Goal: Task Accomplishment & Management: Complete application form

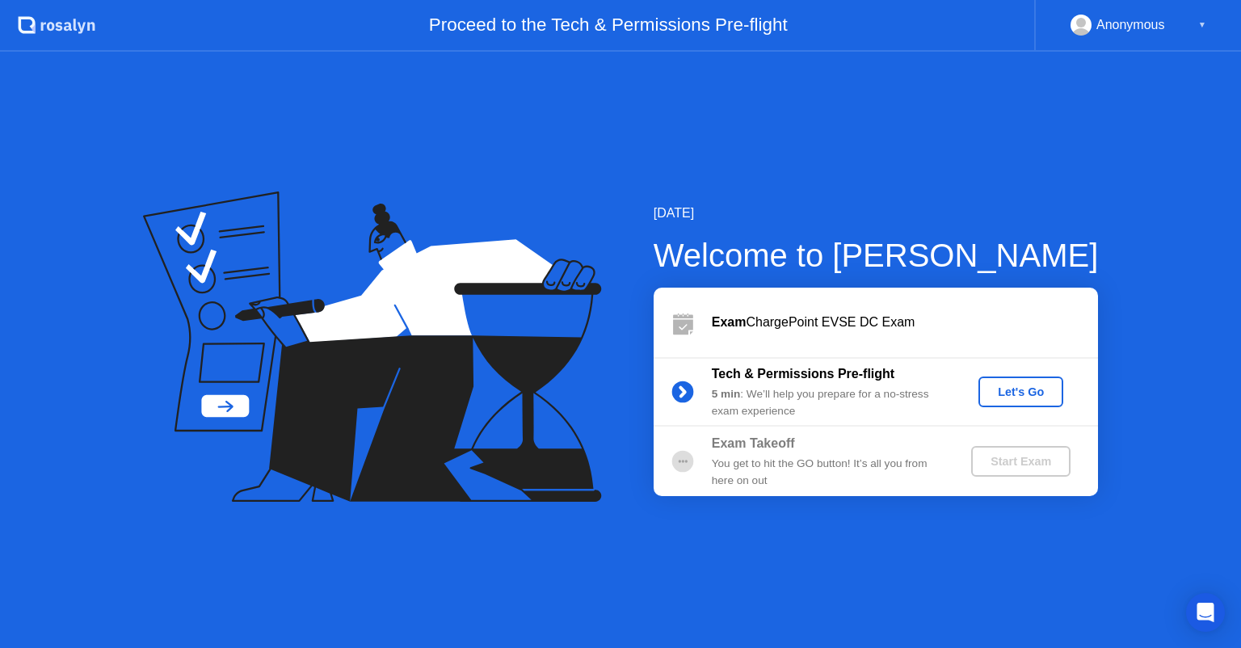
click at [1189, 25] on div "Anonymous ▼" at bounding box center [1139, 25] width 136 height 21
drag, startPoint x: 1189, startPoint y: 25, endPoint x: 1086, endPoint y: 29, distance: 103.5
click at [1086, 29] on div "Anonymous ▼" at bounding box center [1139, 25] width 136 height 21
click at [1086, 29] on rect at bounding box center [1081, 28] width 27 height 23
click at [1021, 388] on div "Let's Go" at bounding box center [1021, 391] width 72 height 13
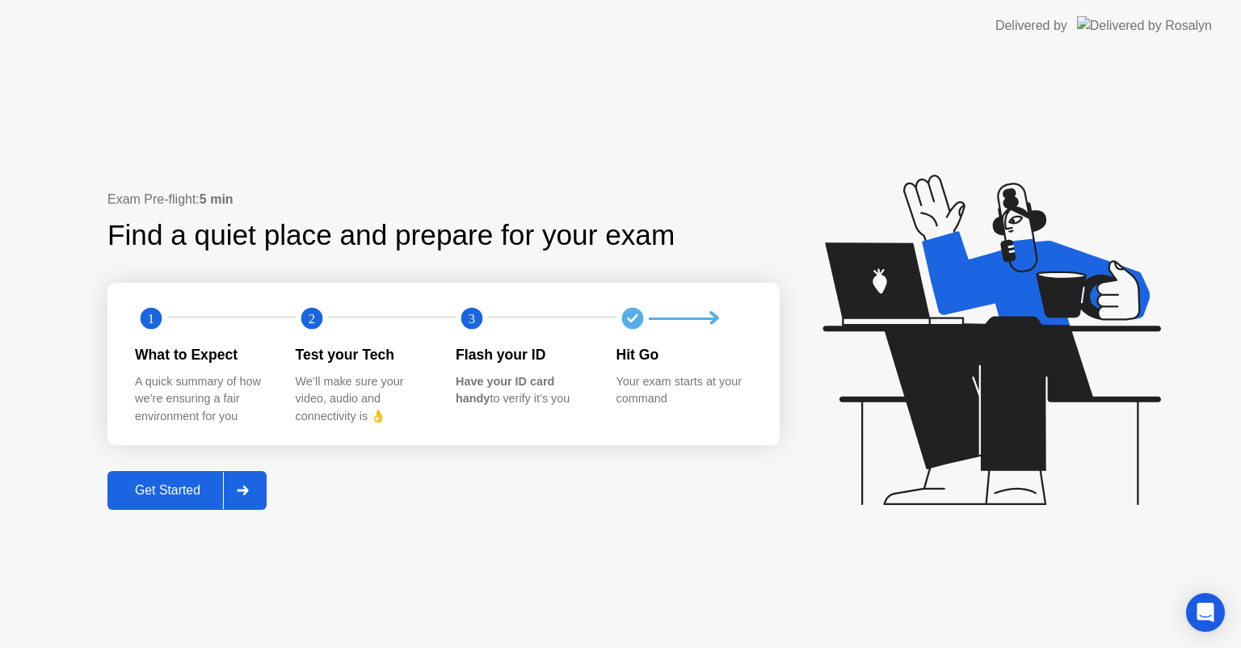
click at [155, 485] on div "Get Started" at bounding box center [167, 490] width 111 height 15
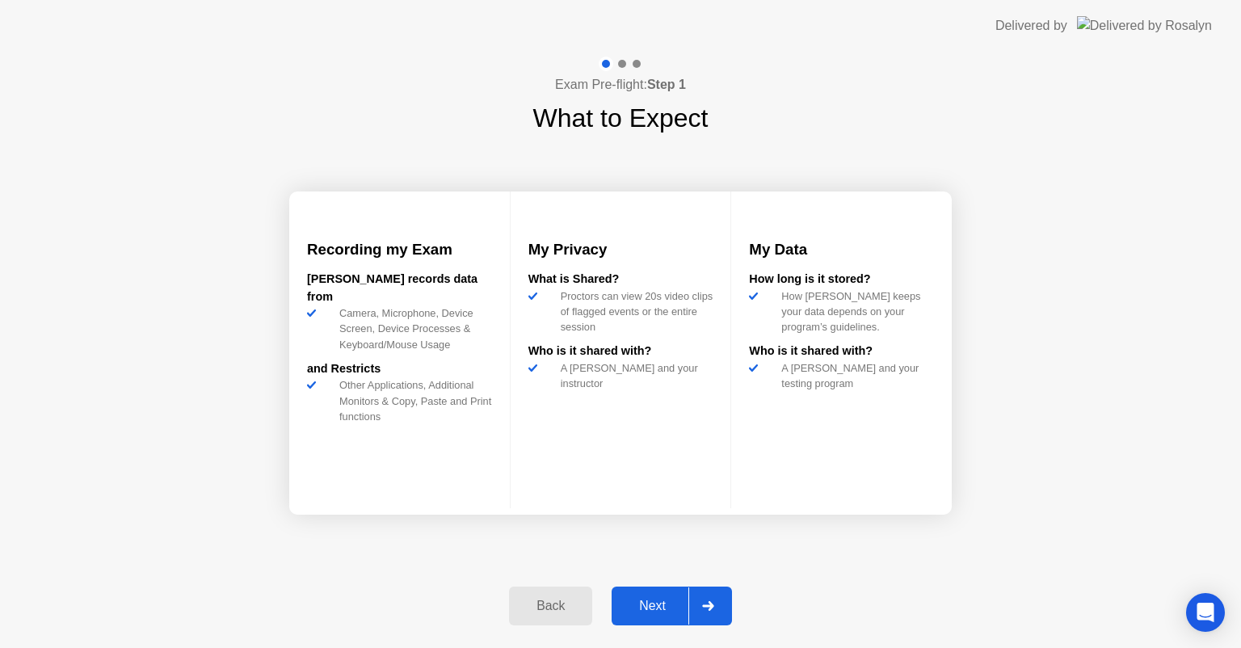
click at [652, 602] on div "Next" at bounding box center [653, 606] width 72 height 15
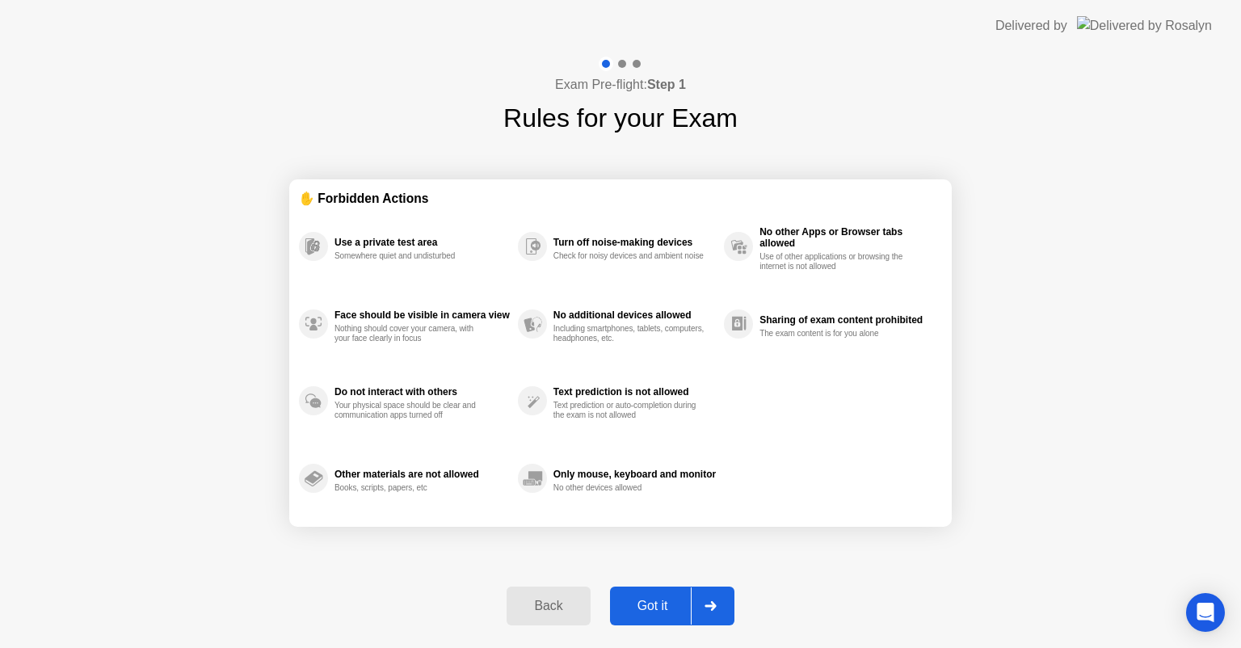
click at [646, 599] on div "Got it" at bounding box center [653, 606] width 76 height 15
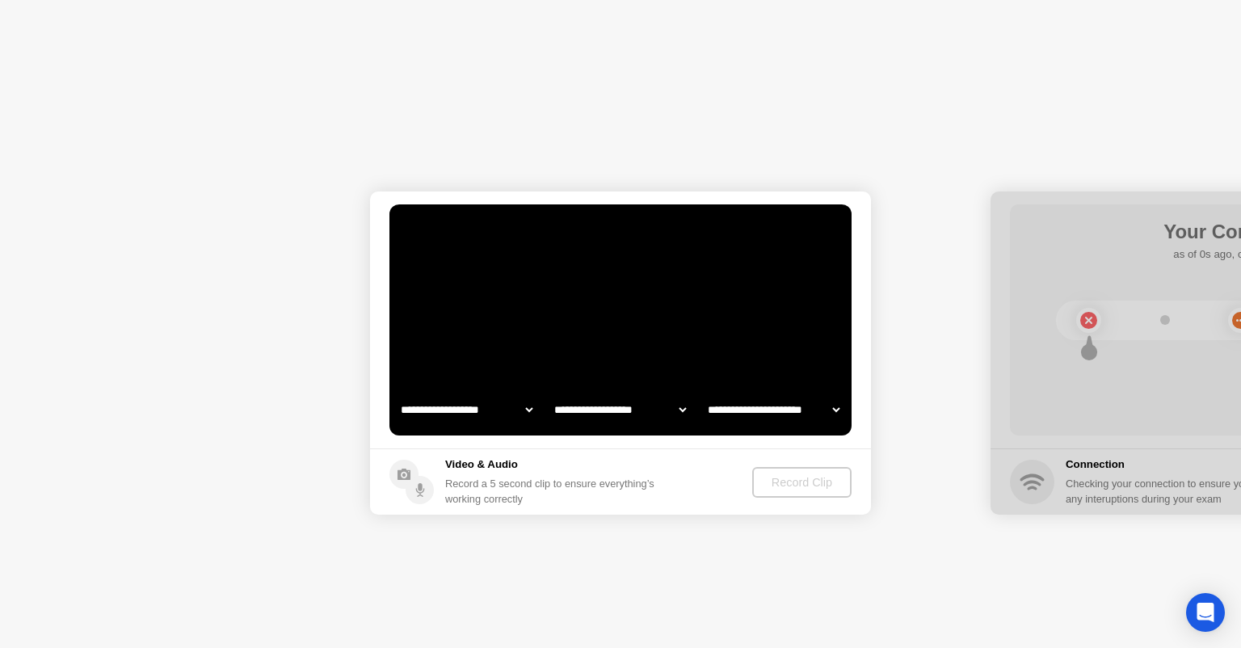
select select "**********"
select select "*******"
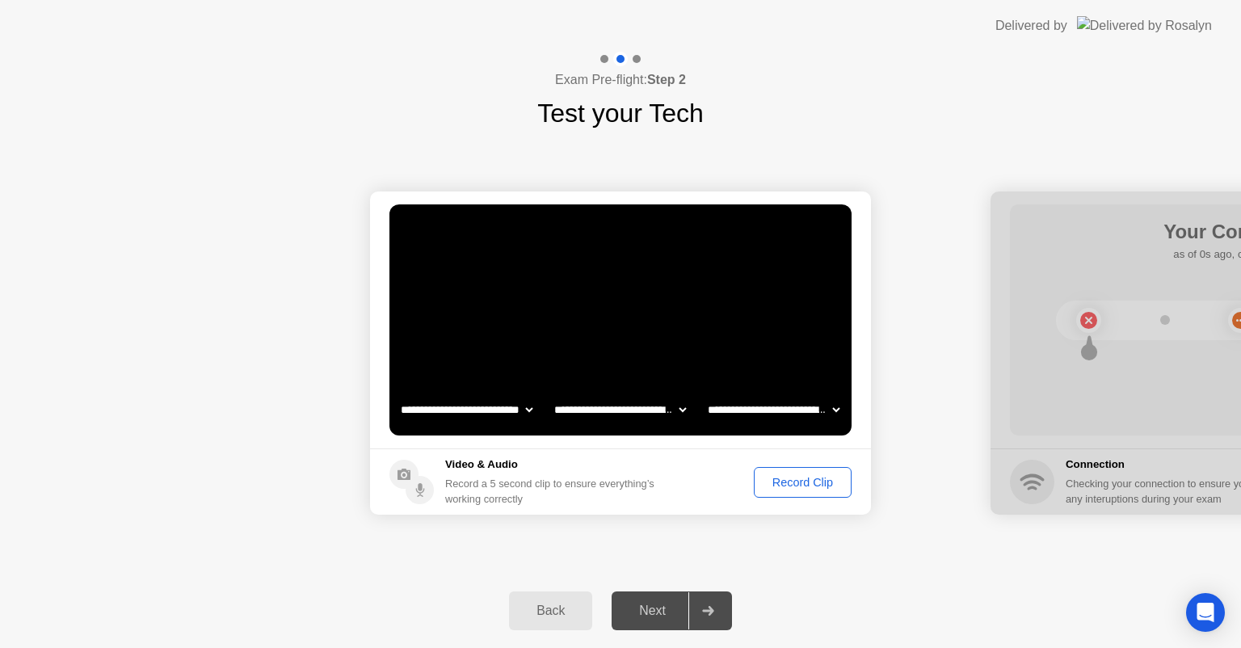
click at [781, 488] on div "Record Clip" at bounding box center [803, 482] width 86 height 13
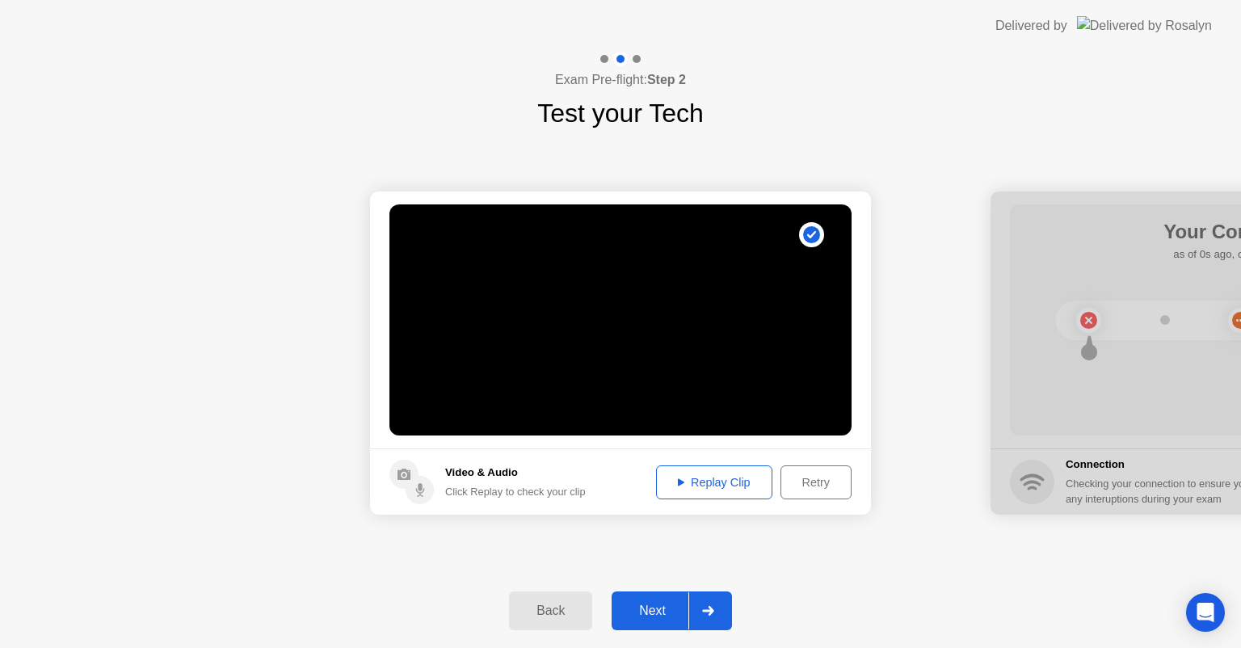
click at [682, 476] on div "Replay Clip" at bounding box center [714, 482] width 105 height 13
click at [658, 606] on div "Next" at bounding box center [653, 611] width 72 height 15
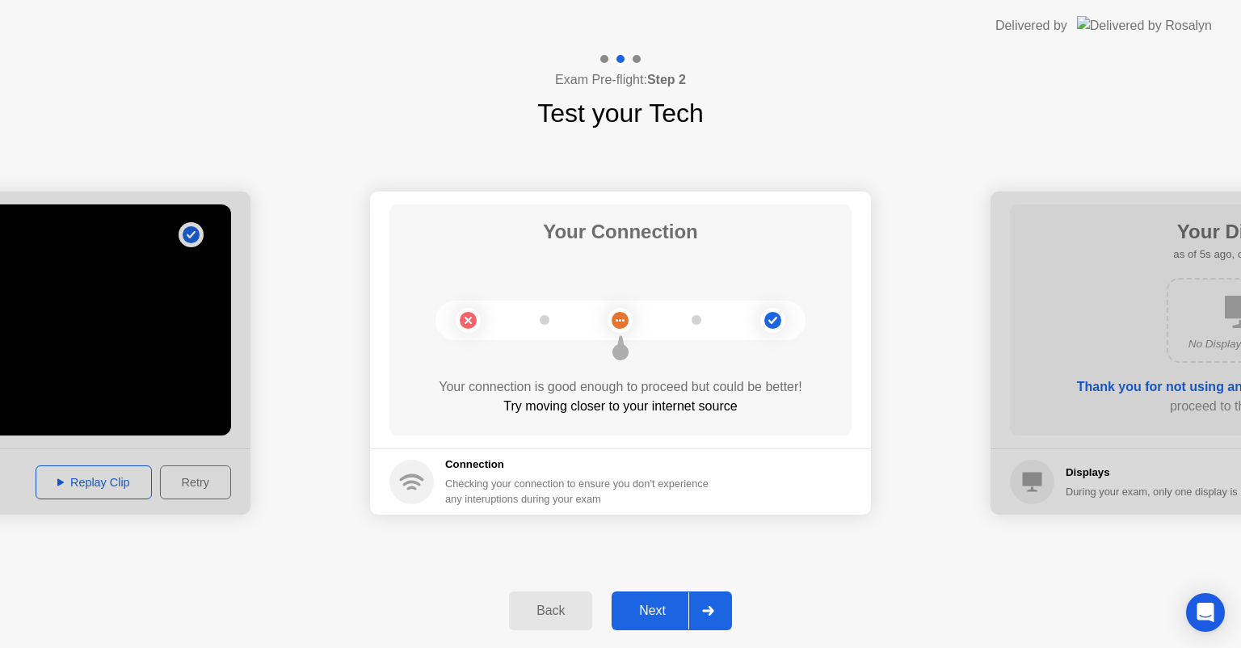
click at [411, 488] on icon at bounding box center [411, 488] width 10 height 4
click at [653, 604] on div "Next" at bounding box center [653, 611] width 72 height 15
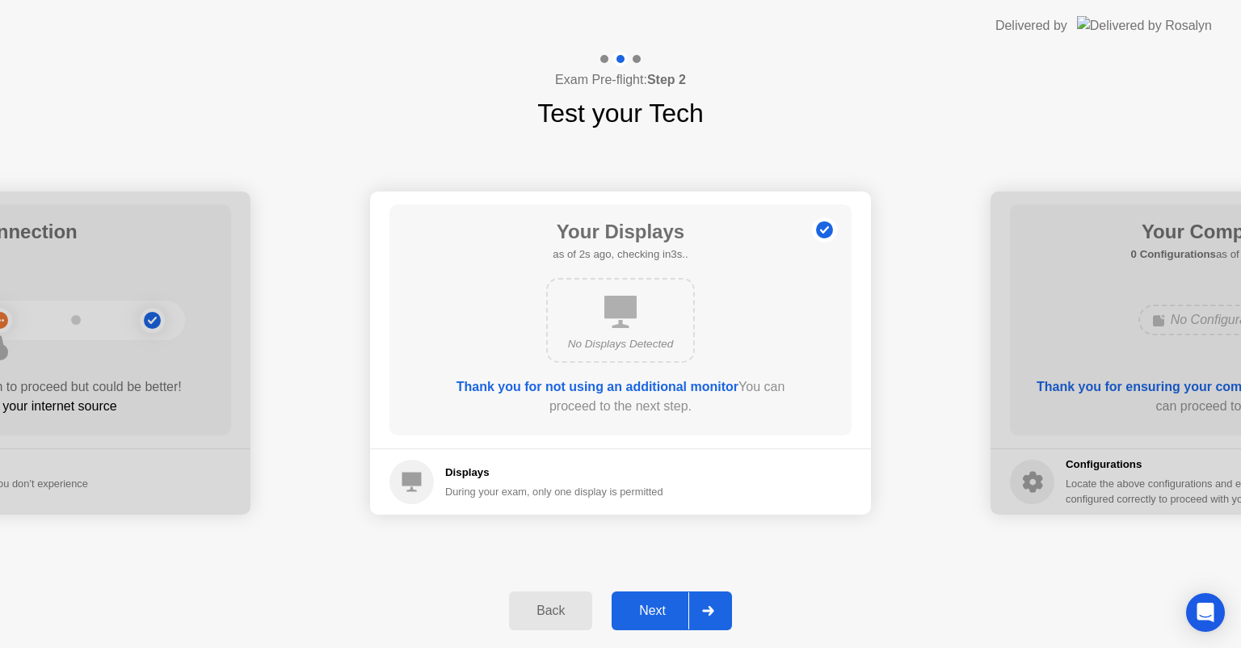
click at [648, 604] on div "Next" at bounding box center [653, 611] width 72 height 15
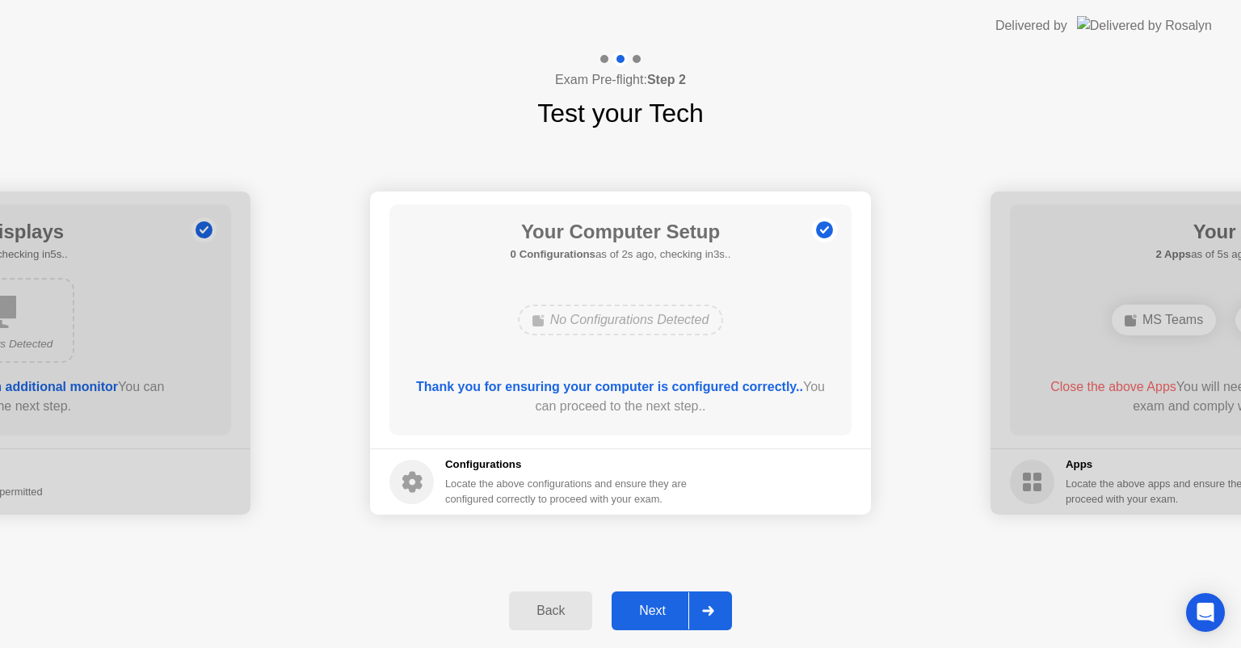
click at [655, 608] on div "Next" at bounding box center [653, 611] width 72 height 15
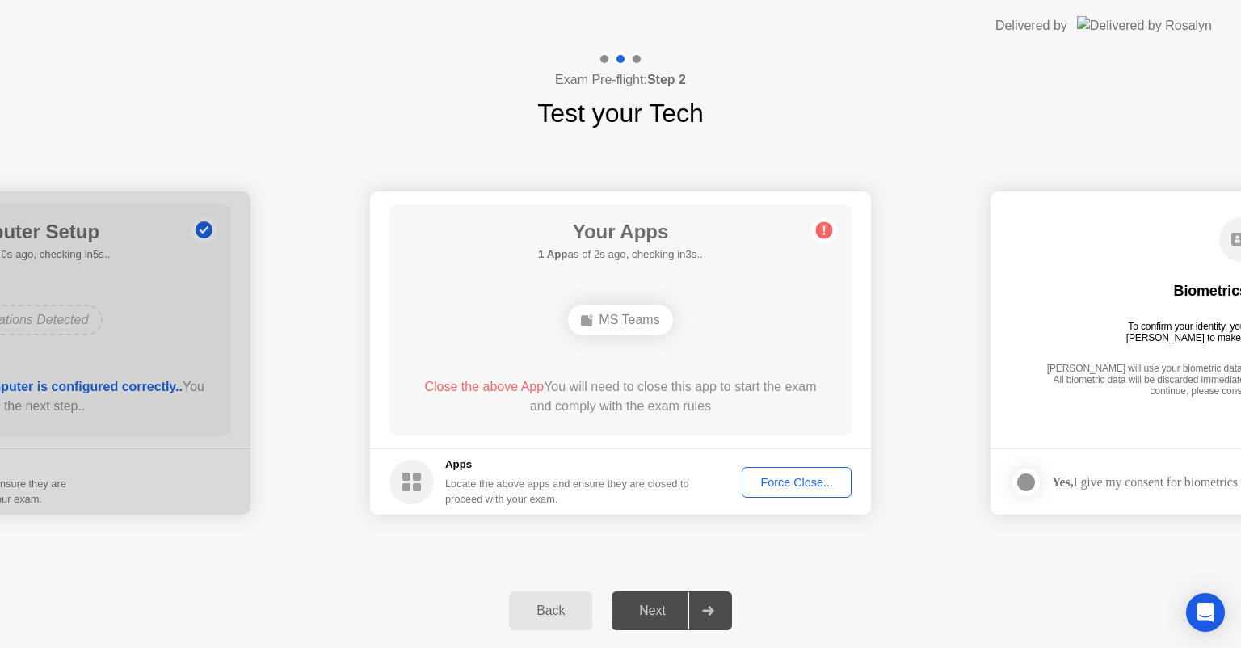
click at [858, 579] on div "Back Next" at bounding box center [620, 611] width 1241 height 74
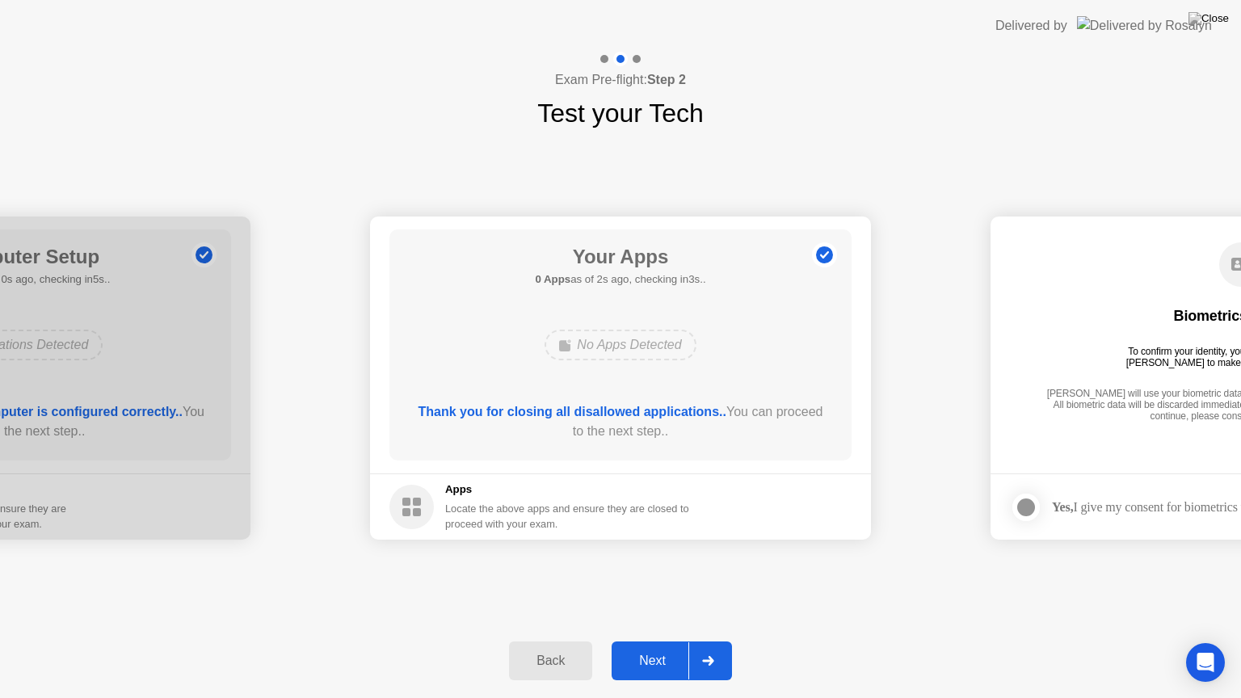
click at [649, 647] on div "Next" at bounding box center [653, 661] width 72 height 15
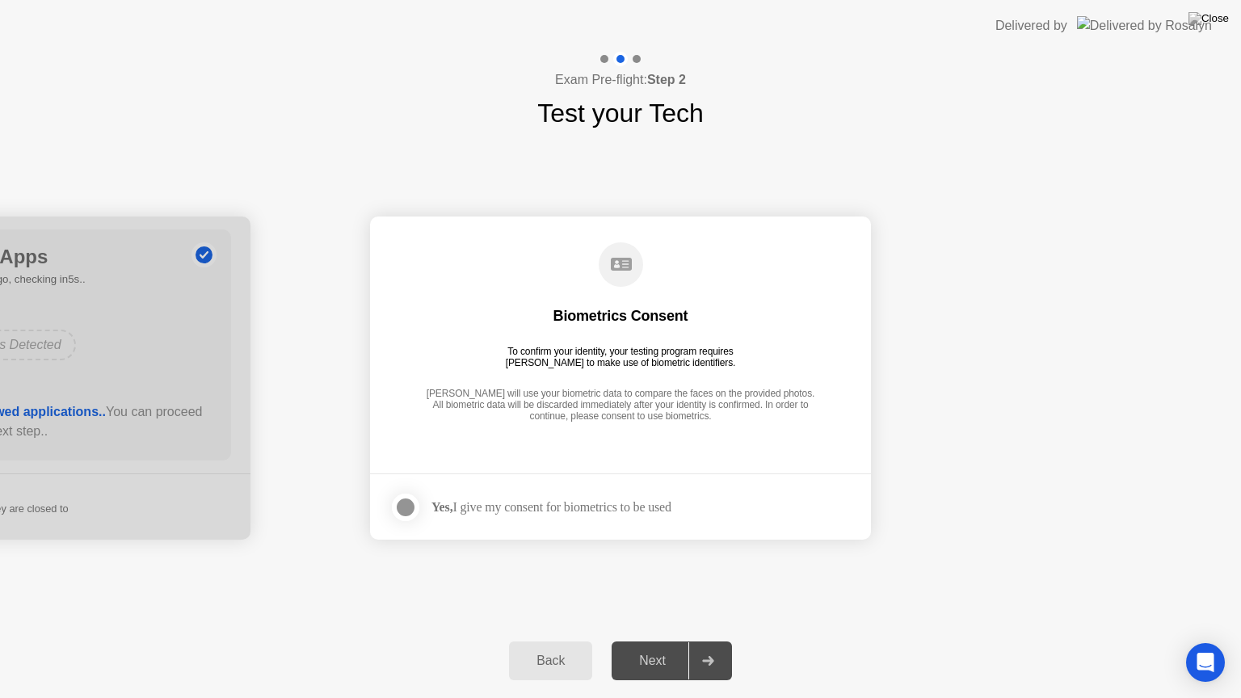
click at [403, 498] on div at bounding box center [405, 507] width 19 height 19
